Goal: Task Accomplishment & Management: Manage account settings

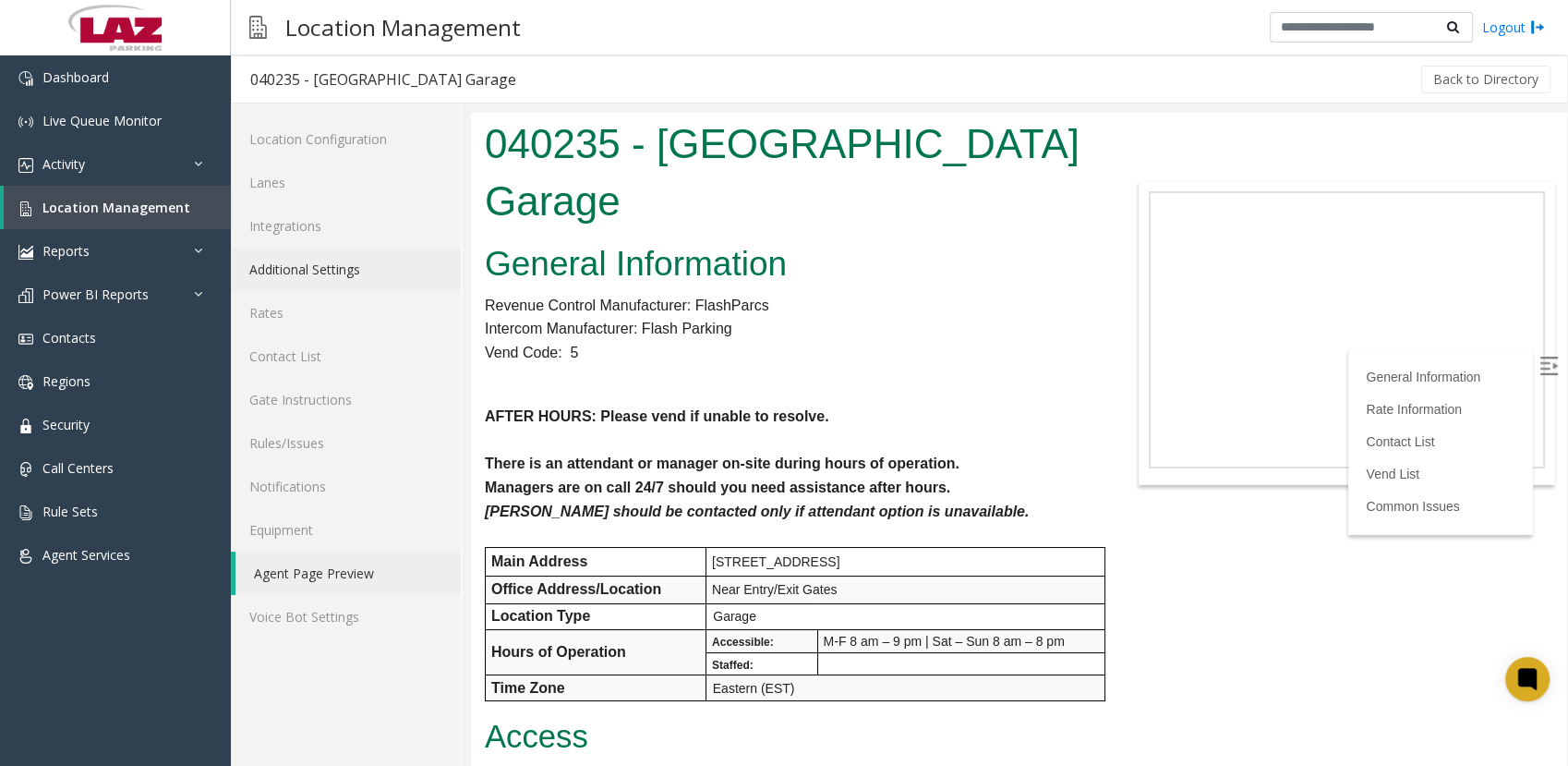
click at [291, 262] on link "Additional Settings" at bounding box center [346, 269] width 230 height 44
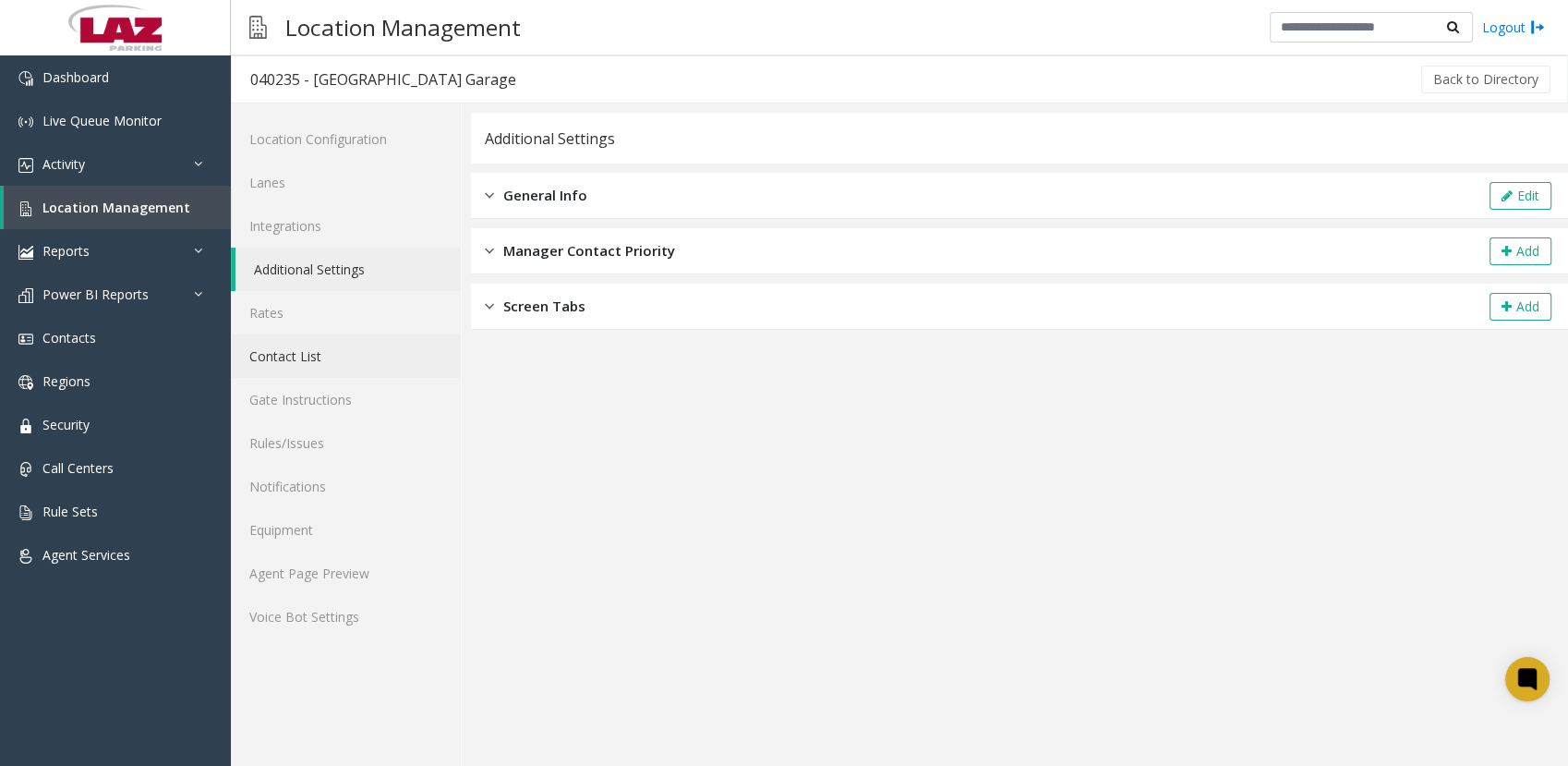
click at [293, 366] on link "Contact List" at bounding box center [346, 356] width 230 height 44
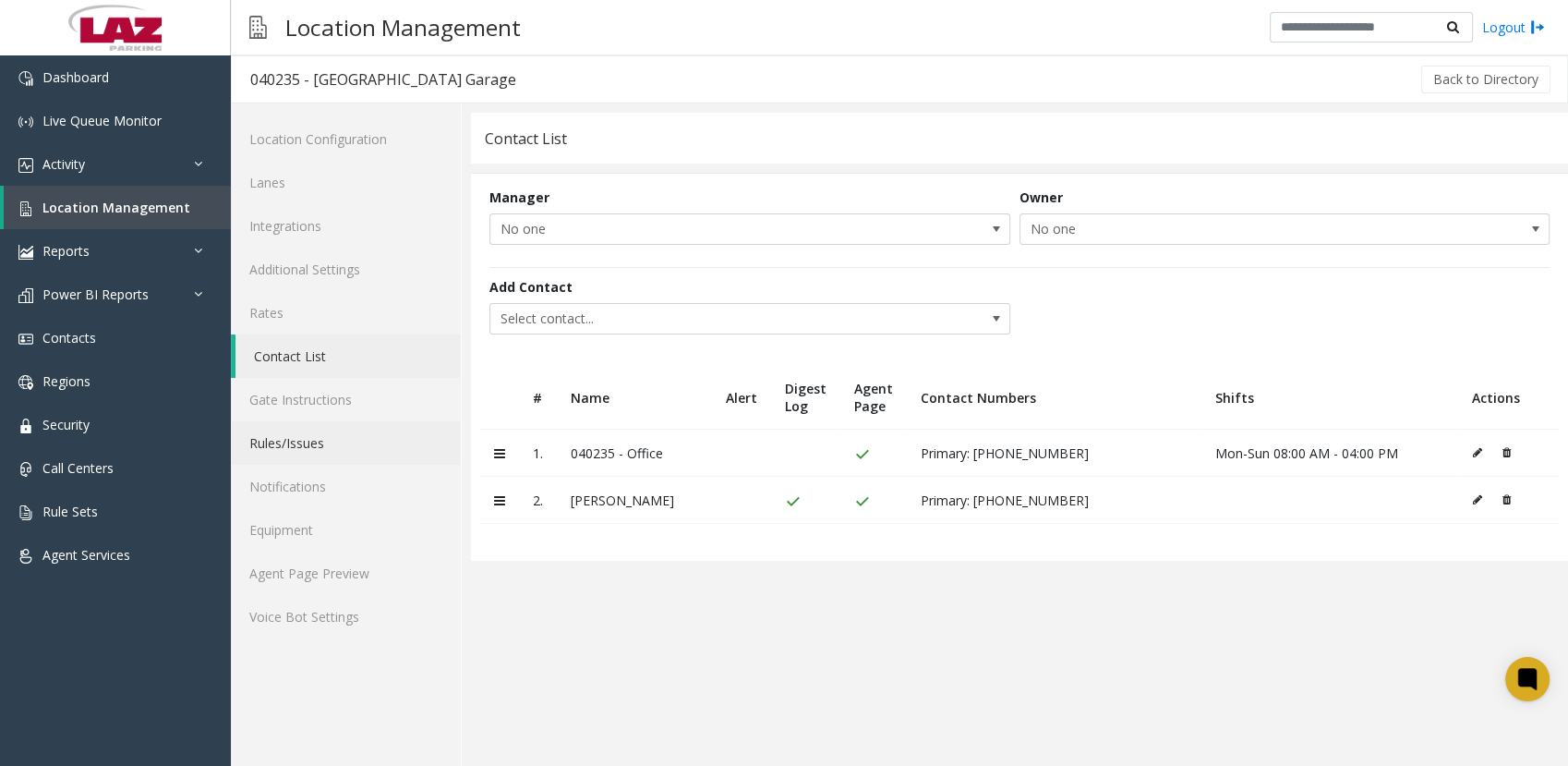
click at [304, 444] on link "Rules/Issues" at bounding box center [346, 443] width 230 height 44
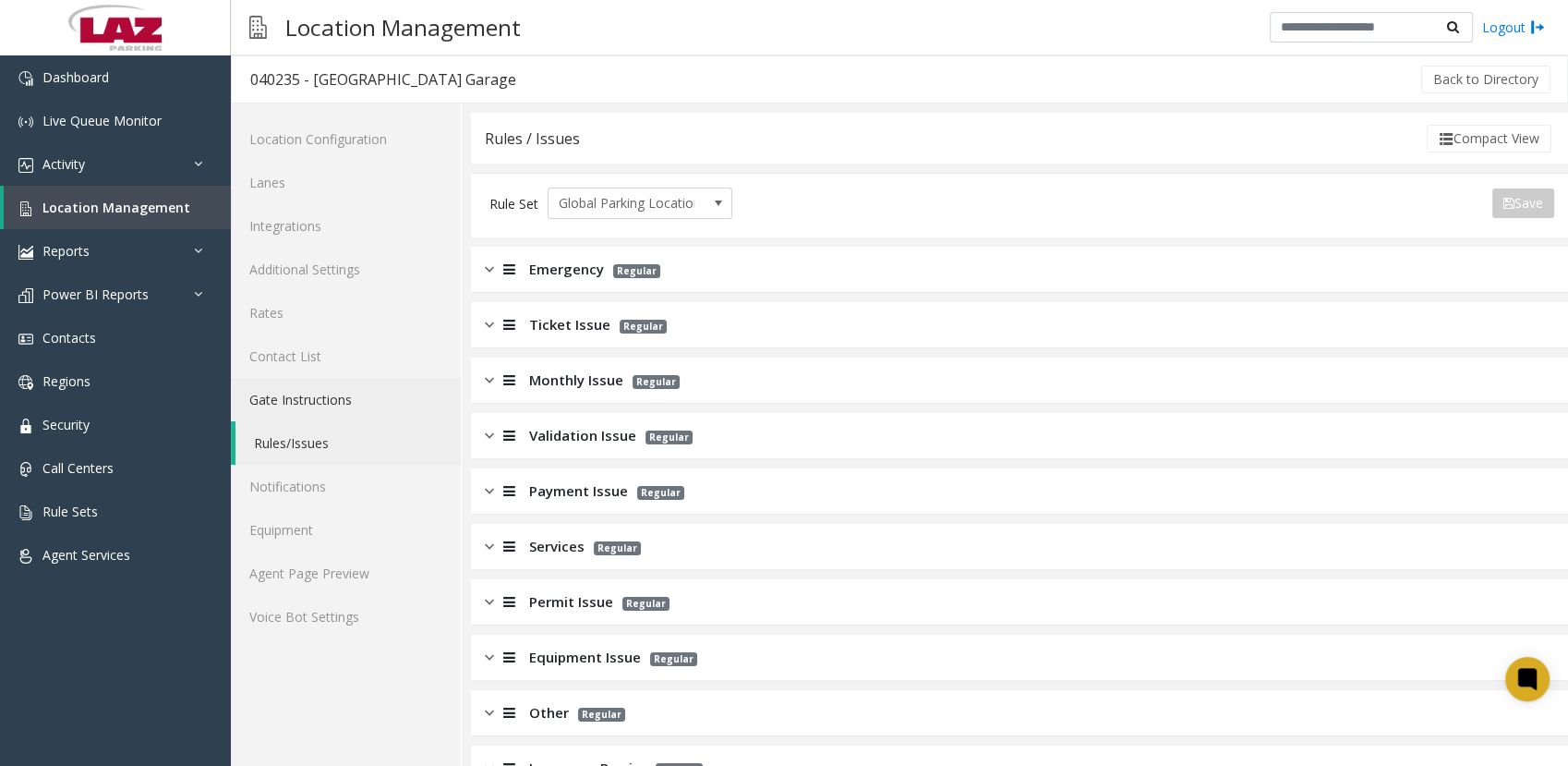
click at [296, 388] on link "Gate Instructions" at bounding box center [346, 399] width 230 height 44
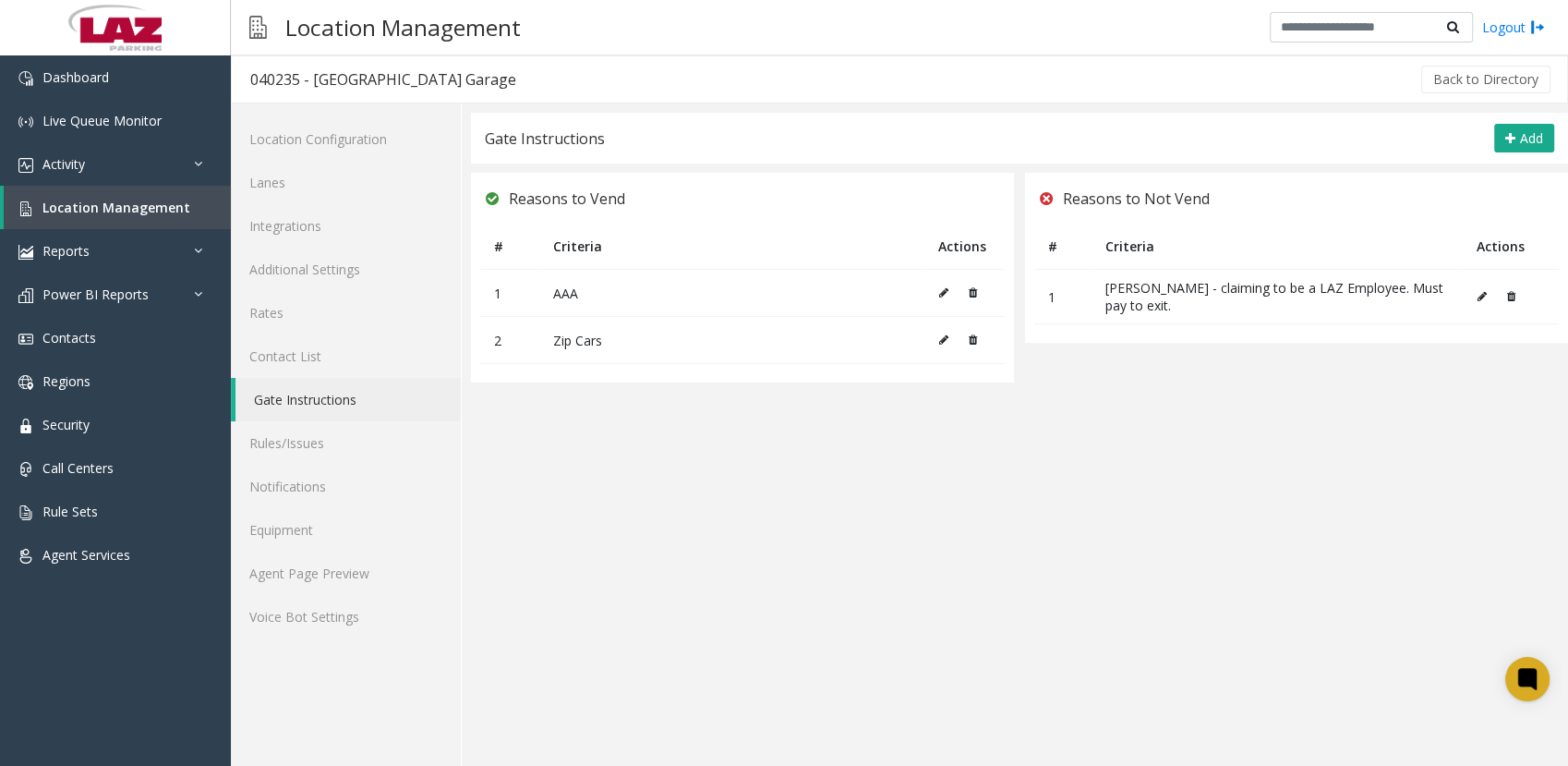
click at [1478, 300] on button at bounding box center [1487, 296] width 20 height 28
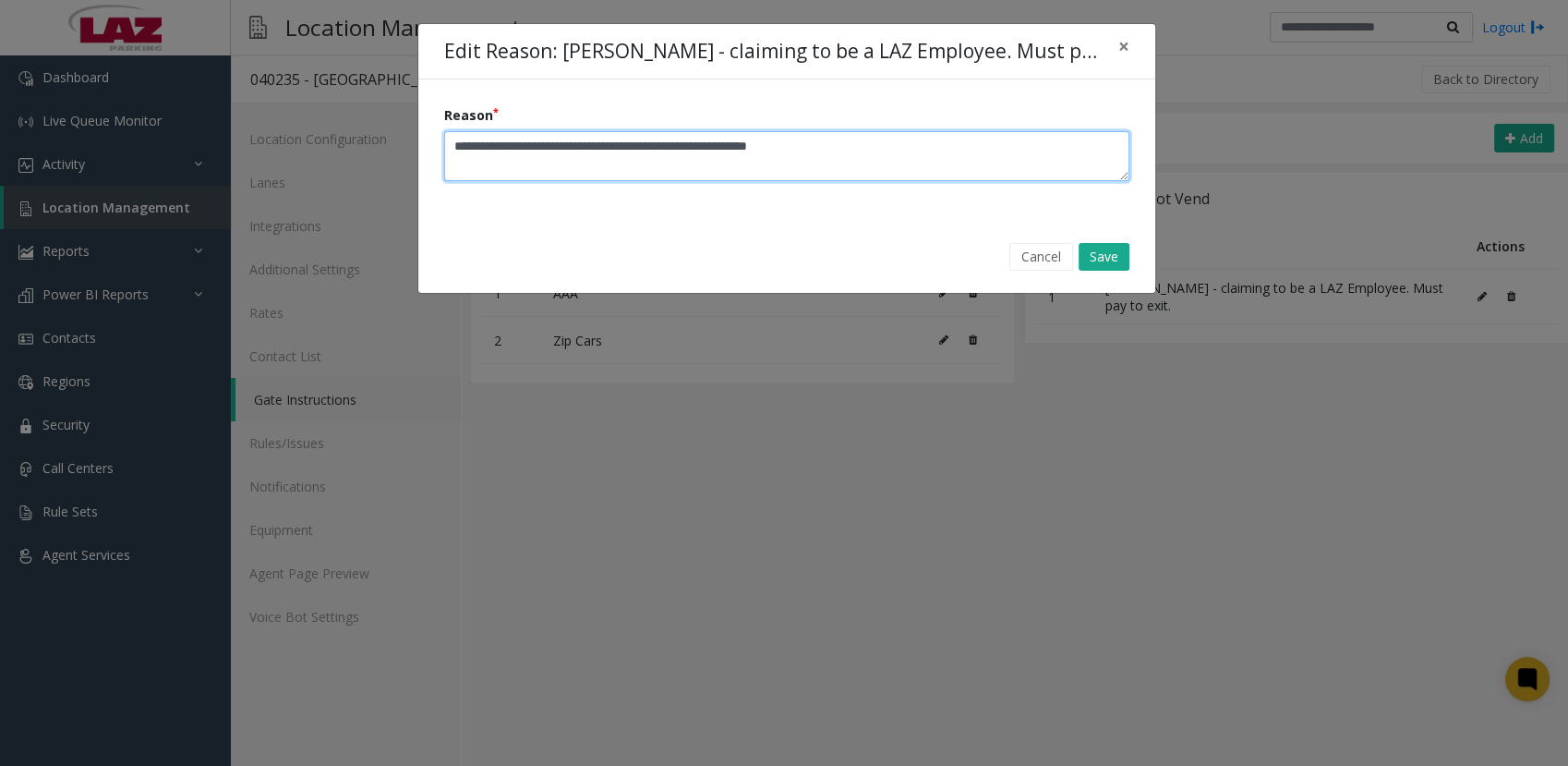
click at [730, 144] on textarea "Reason" at bounding box center [787, 157] width 685 height 50
click at [1061, 149] on textarea "Reason" at bounding box center [787, 157] width 685 height 50
type textarea "**********"
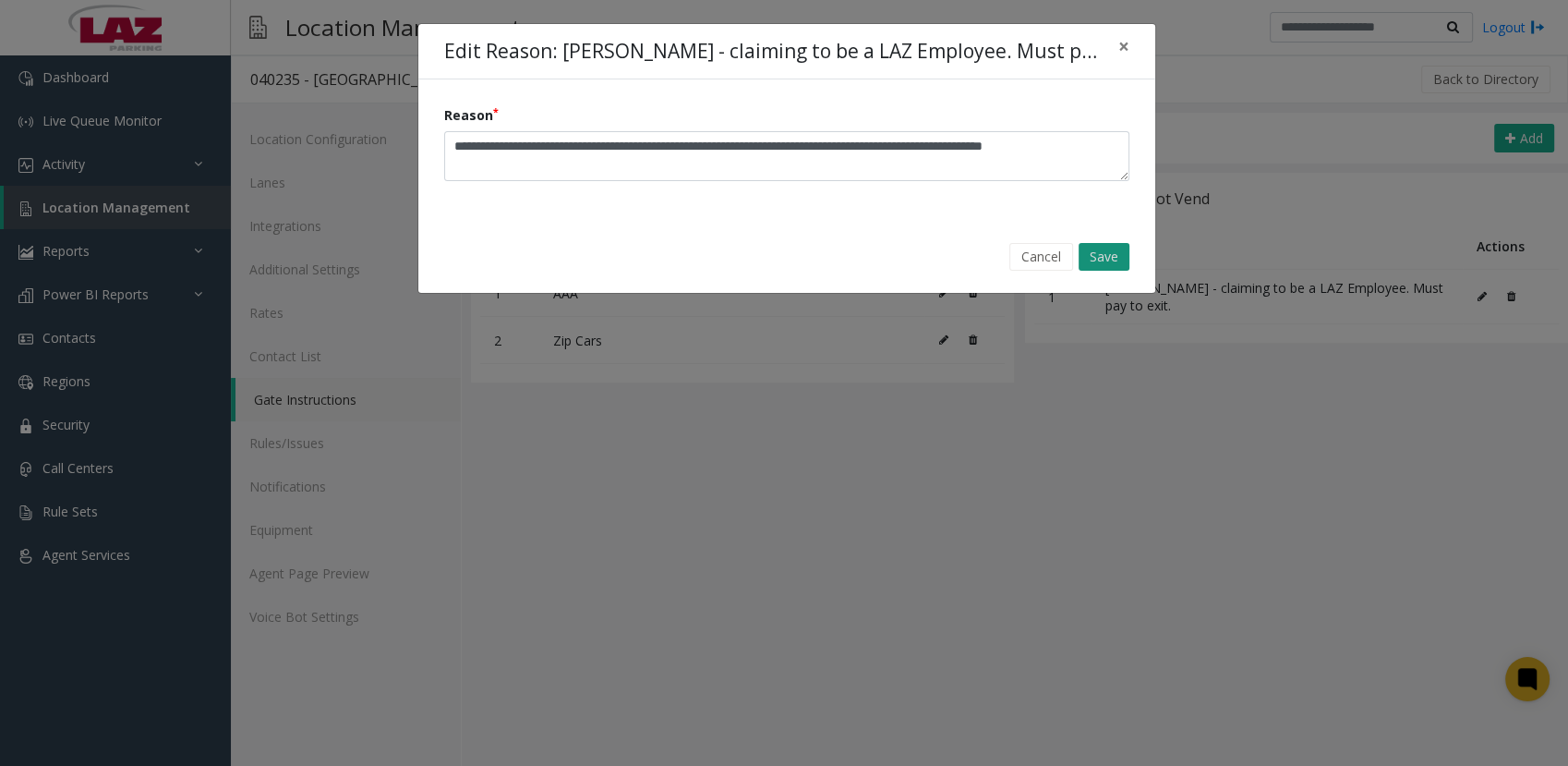
click at [1111, 248] on button "Save" at bounding box center [1104, 256] width 51 height 28
